Goal: Task Accomplishment & Management: Use online tool/utility

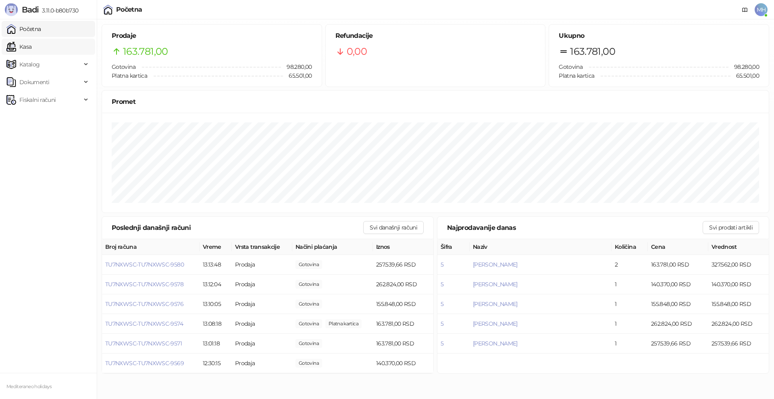
drag, startPoint x: 45, startPoint y: 41, endPoint x: 48, endPoint y: 46, distance: 5.1
click at [31, 41] on link "Kasa" at bounding box center [18, 47] width 25 height 16
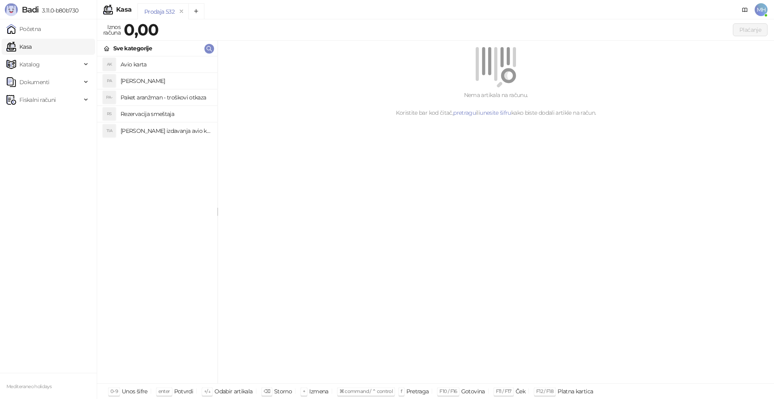
click at [164, 79] on h4 "[PERSON_NAME]" at bounding box center [166, 81] width 90 height 13
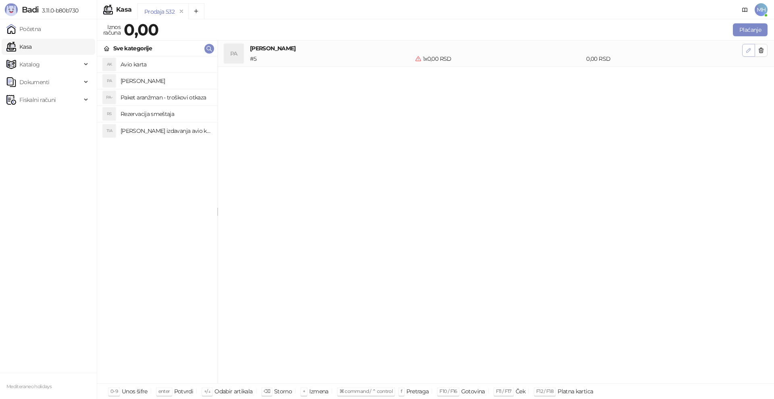
click at [747, 49] on icon "button" at bounding box center [748, 50] width 6 height 6
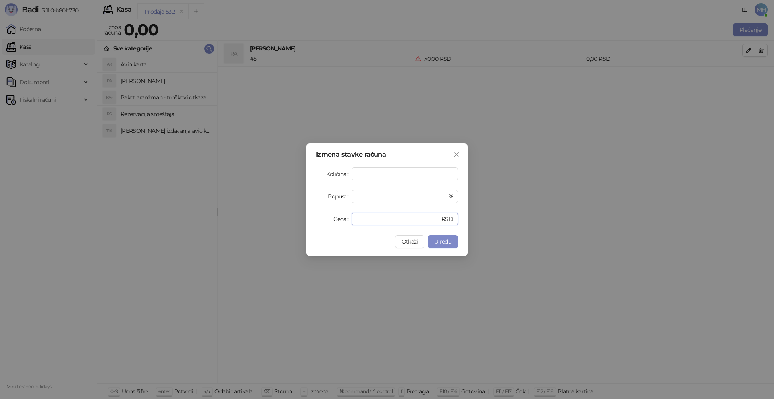
drag, startPoint x: 366, startPoint y: 219, endPoint x: 310, endPoint y: 214, distance: 56.2
click at [310, 214] on div "Izmena stavke računa Količina * Popust * % Cena * RSD Otkaži U redu" at bounding box center [386, 199] width 161 height 113
type input "******"
drag, startPoint x: 440, startPoint y: 237, endPoint x: 502, endPoint y: 237, distance: 62.5
click at [441, 236] on button "U redu" at bounding box center [443, 241] width 30 height 13
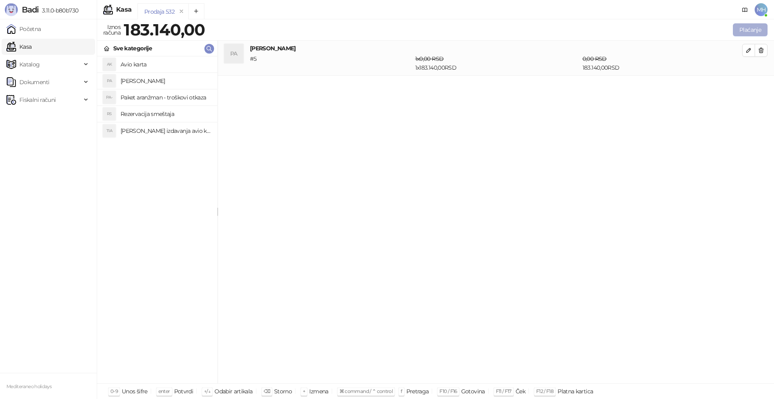
click at [756, 27] on button "Plaćanje" at bounding box center [750, 29] width 35 height 13
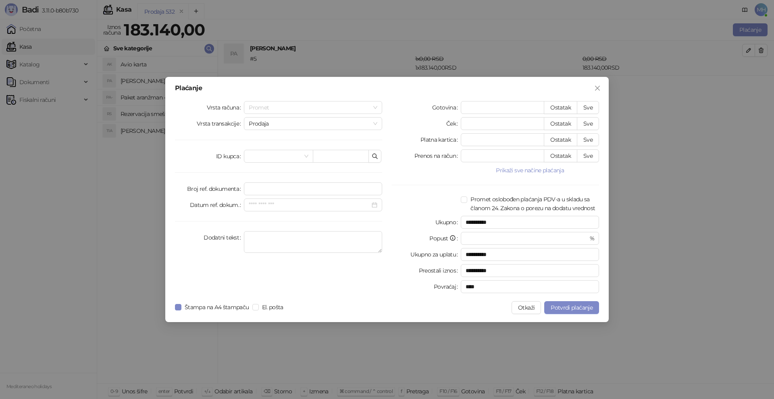
drag, startPoint x: 373, startPoint y: 106, endPoint x: 267, endPoint y: 145, distance: 112.6
click at [373, 106] on span "Promet" at bounding box center [313, 108] width 129 height 12
click at [260, 159] on div "Avans" at bounding box center [312, 162] width 125 height 9
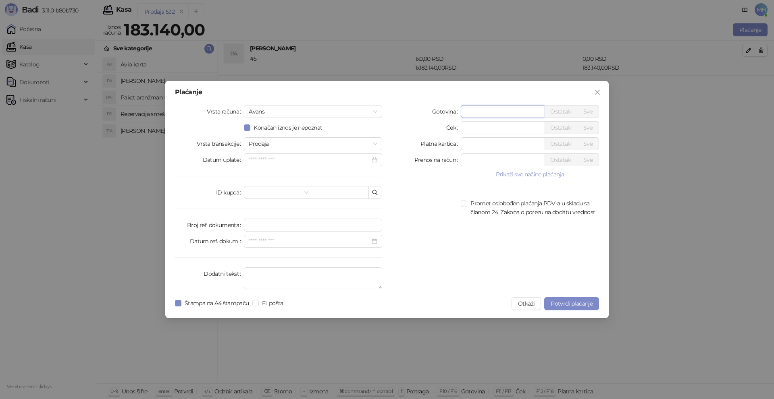
drag, startPoint x: 484, startPoint y: 110, endPoint x: 441, endPoint y: 110, distance: 43.1
click at [444, 111] on div "Gotovina * Ostatak Sve" at bounding box center [495, 111] width 207 height 13
type input "*****"
drag, startPoint x: 474, startPoint y: 144, endPoint x: 437, endPoint y: 145, distance: 37.1
click at [437, 145] on div "Platna kartica * Ostatak Sve" at bounding box center [495, 143] width 207 height 13
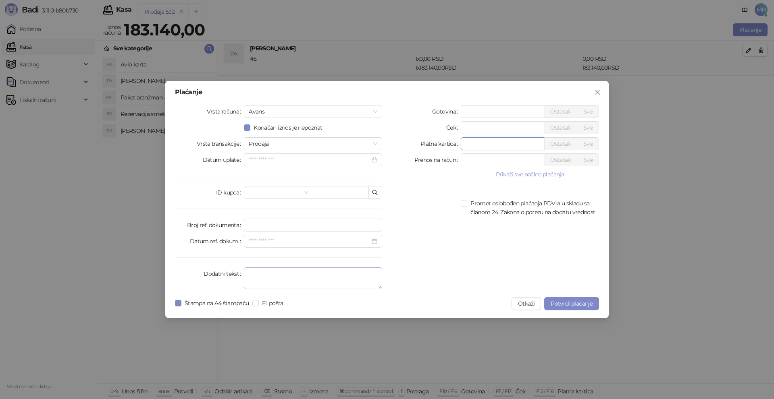
type input "******"
click at [329, 274] on textarea "Dodatni tekst" at bounding box center [313, 279] width 138 height 22
type textarea "*********"
click at [584, 304] on span "Potvrdi plaćanje" at bounding box center [572, 303] width 42 height 7
